Goal: Task Accomplishment & Management: Use online tool/utility

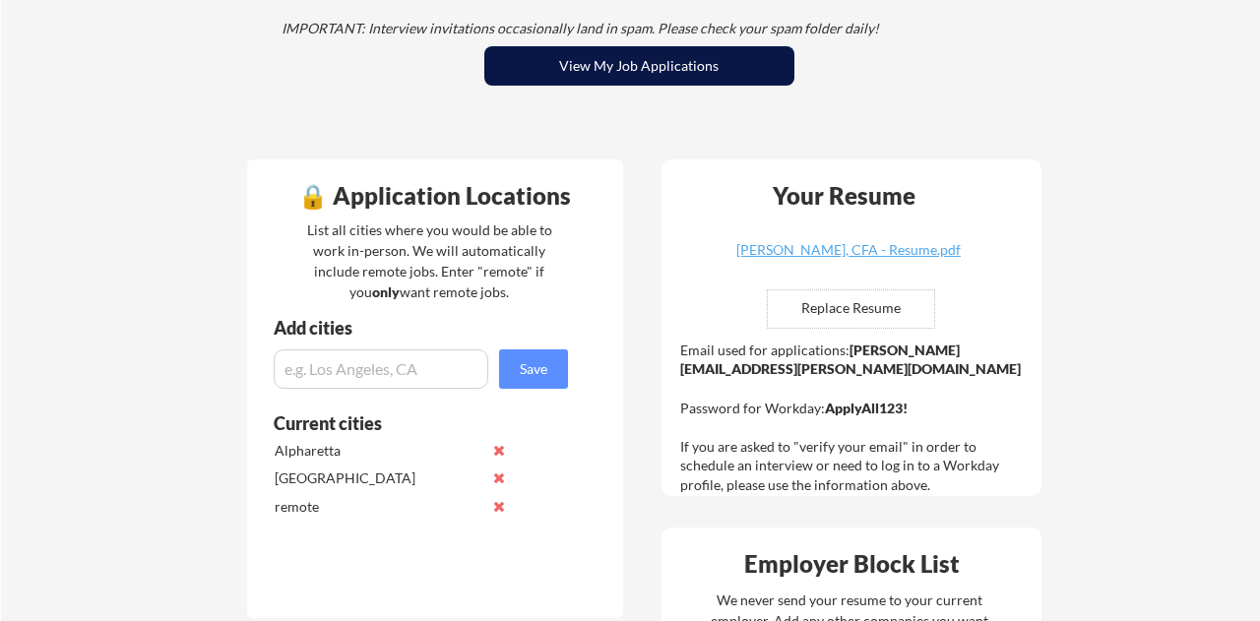
scroll to position [348, 0]
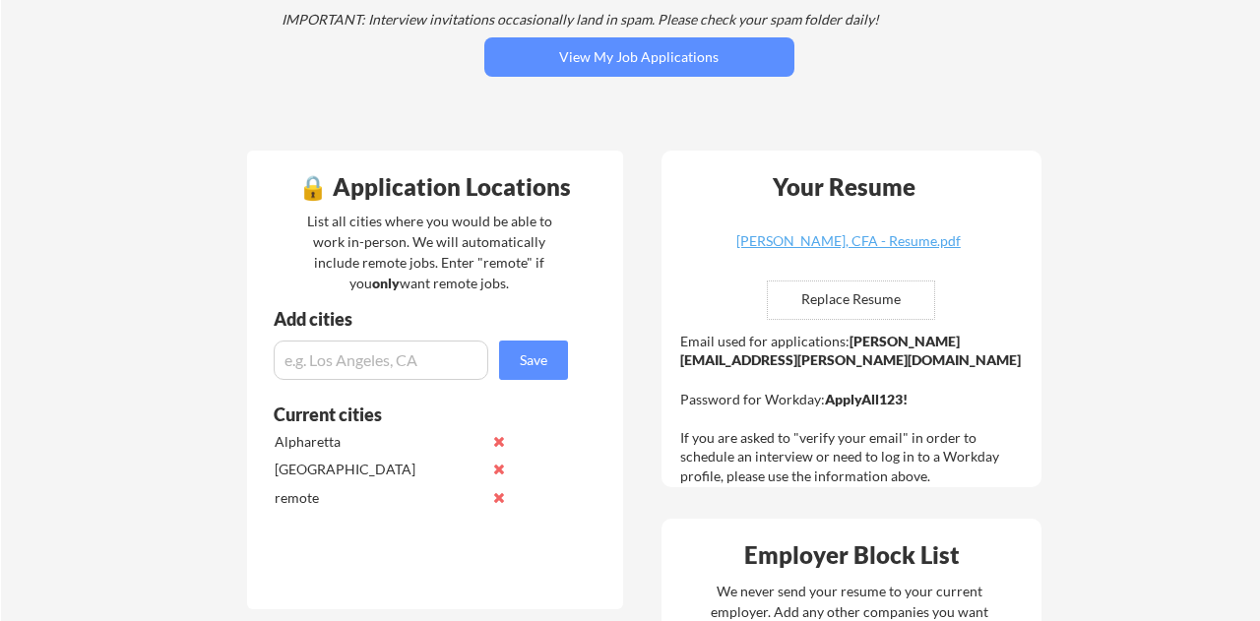
click at [839, 391] on strong "ApplyAll123!" at bounding box center [866, 399] width 83 height 17
copy strong "ApplyAll123!"
